Goal: Task Accomplishment & Management: Manage account settings

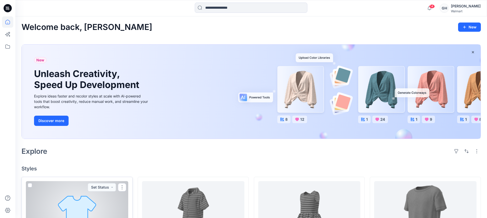
click at [95, 198] on div at bounding box center [77, 212] width 102 height 63
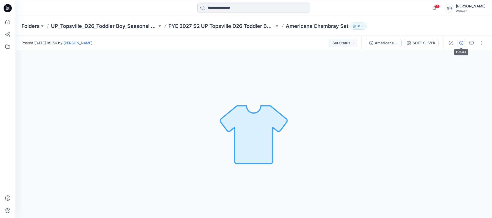
click at [461, 44] on icon "button" at bounding box center [461, 43] width 4 height 4
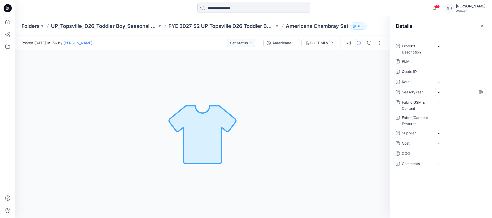
click at [448, 91] on span "-" at bounding box center [460, 92] width 45 height 5
type textarea "**********"
click at [449, 132] on span "-" at bounding box center [460, 132] width 45 height 5
click at [449, 132] on textarea at bounding box center [459, 133] width 51 height 8
type textarea "*********"
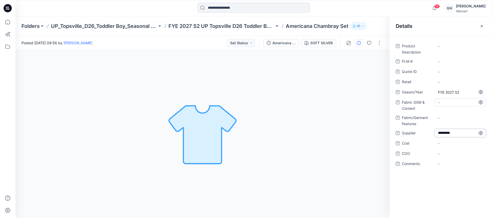
click at [450, 101] on Content "-" at bounding box center [460, 102] width 45 height 5
click at [442, 102] on Content "-" at bounding box center [460, 102] width 45 height 5
type textarea "**********"
click at [449, 119] on Features "-" at bounding box center [460, 117] width 45 height 5
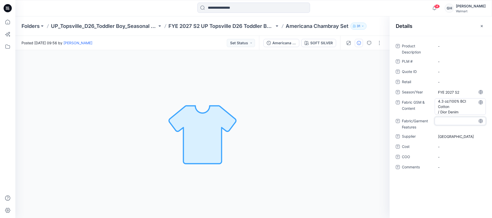
click at [436, 110] on div "4.3 oz/100% BCI Cotton / Dior Denim" at bounding box center [459, 106] width 51 height 17
click at [437, 108] on textarea "**********" at bounding box center [459, 106] width 51 height 16
type textarea "**********"
click at [452, 122] on div "-" at bounding box center [459, 118] width 51 height 8
click at [456, 40] on div "Product Description - PLM # - Quote ID - Retail - Season/Year FYE 2027 S2 Fabri…" at bounding box center [440, 127] width 102 height 182
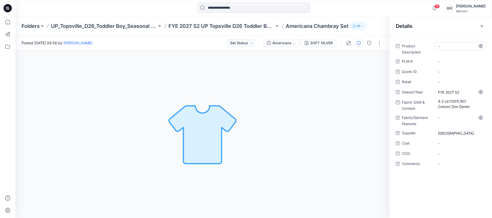
click at [456, 42] on div "-" at bounding box center [459, 46] width 51 height 8
click at [455, 45] on textarea at bounding box center [459, 46] width 51 height 8
click at [245, 24] on p "FYE 2027 S2 UP Topsville D26 Toddler Boy Seasonal" at bounding box center [221, 26] width 106 height 7
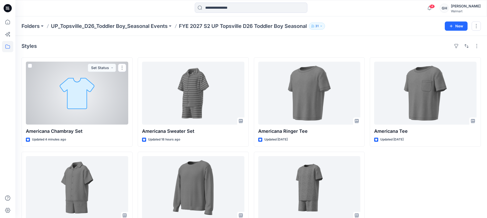
drag, startPoint x: 62, startPoint y: 103, endPoint x: 80, endPoint y: 101, distance: 18.0
click at [62, 103] on div at bounding box center [77, 93] width 102 height 63
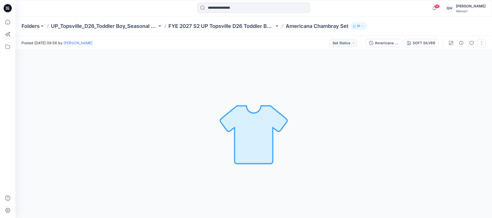
click at [480, 40] on button "button" at bounding box center [481, 43] width 8 height 8
click at [454, 65] on button "Edit" at bounding box center [459, 68] width 47 height 9
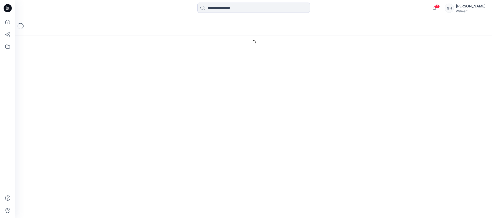
type input "**********"
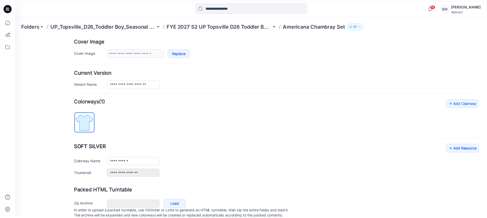
scroll to position [115, 0]
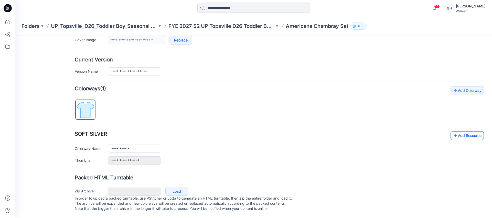
click at [458, 131] on link "Add Resource" at bounding box center [466, 135] width 33 height 9
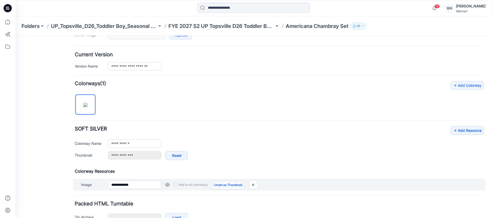
click at [227, 187] on link "Unset as Thumbnail" at bounding box center [228, 185] width 33 height 9
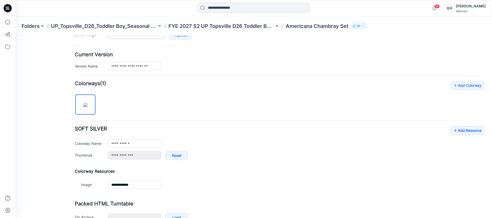
type input "**********"
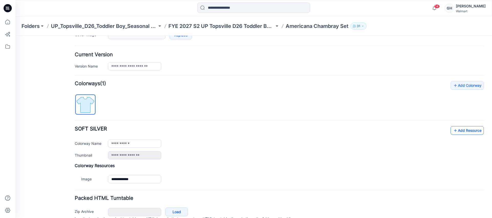
click at [458, 132] on link "Add Resource" at bounding box center [466, 130] width 33 height 9
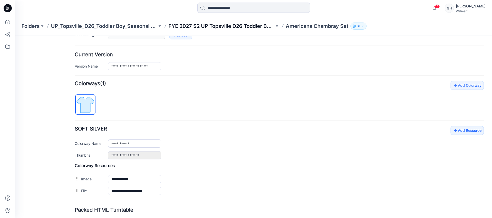
click at [245, 25] on p "FYE 2027 S2 UP Topsville D26 Toddler Boy Seasonal" at bounding box center [221, 26] width 106 height 7
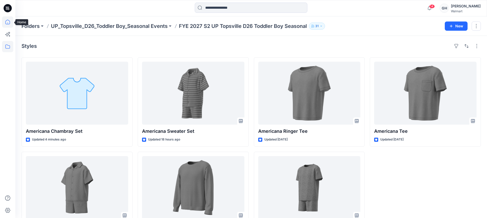
click at [8, 24] on icon at bounding box center [7, 21] width 11 height 11
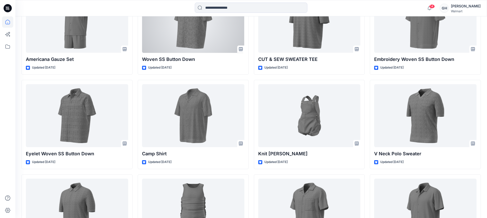
scroll to position [768, 0]
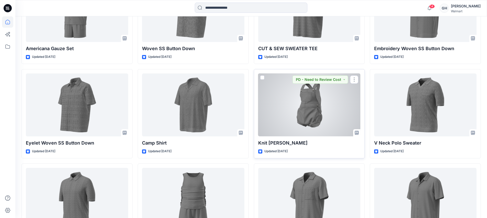
click at [322, 110] on div at bounding box center [309, 104] width 102 height 63
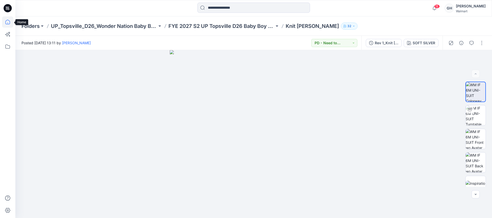
click at [10, 20] on icon at bounding box center [7, 21] width 11 height 11
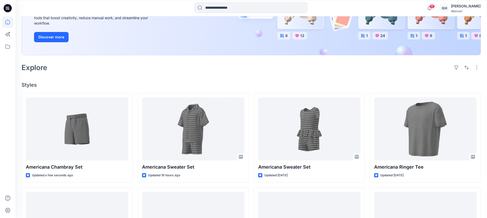
scroll to position [160, 0]
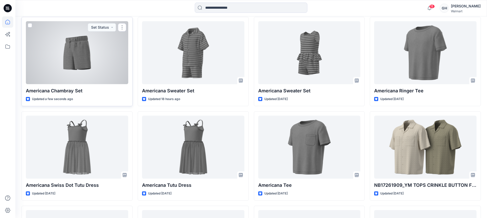
click at [85, 60] on div at bounding box center [77, 52] width 102 height 63
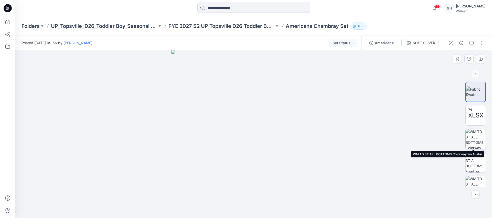
click at [475, 138] on img at bounding box center [475, 139] width 20 height 20
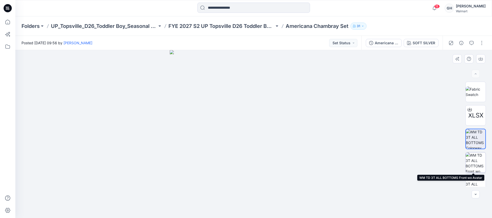
click at [475, 160] on img at bounding box center [475, 162] width 20 height 20
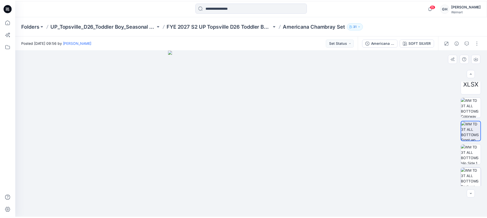
scroll to position [57, 0]
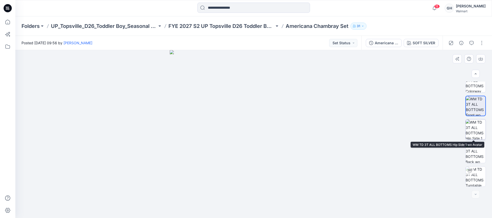
click at [472, 134] on img at bounding box center [475, 129] width 20 height 20
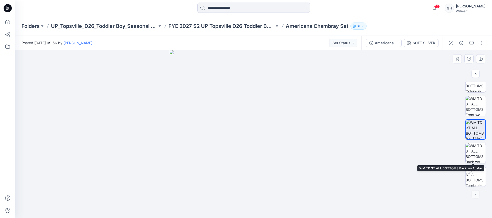
click at [474, 153] on img at bounding box center [475, 153] width 20 height 20
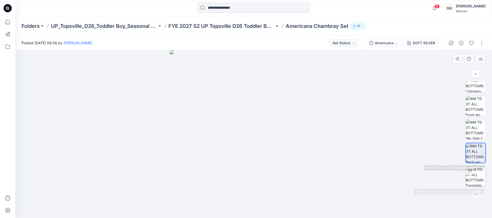
click at [472, 178] on img at bounding box center [475, 177] width 20 height 20
click at [251, 27] on p "FYE 2027 S2 UP Topsville D26 Toddler Boy Seasonal" at bounding box center [221, 26] width 106 height 7
